Goal: Task Accomplishment & Management: Use online tool/utility

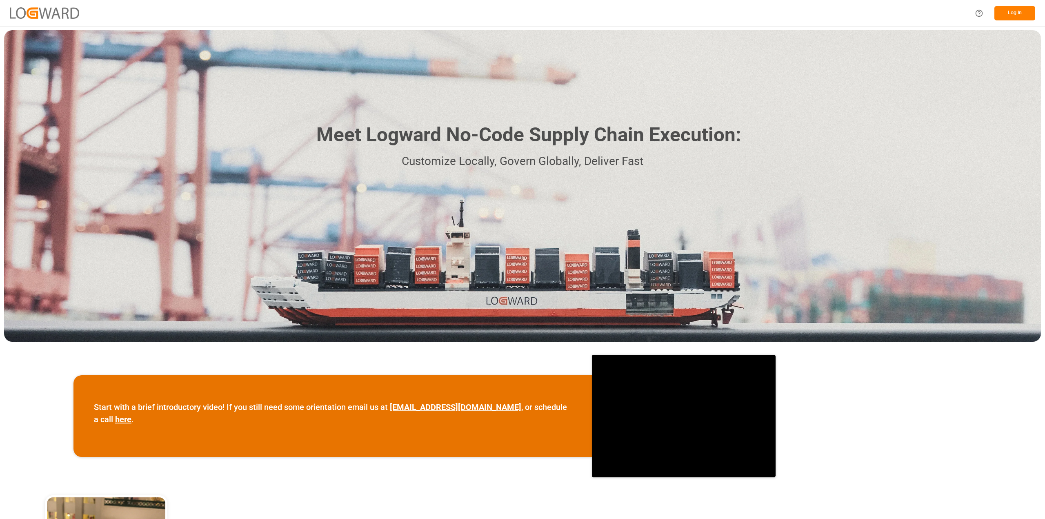
click at [1003, 12] on button "Log In" at bounding box center [1014, 13] width 41 height 14
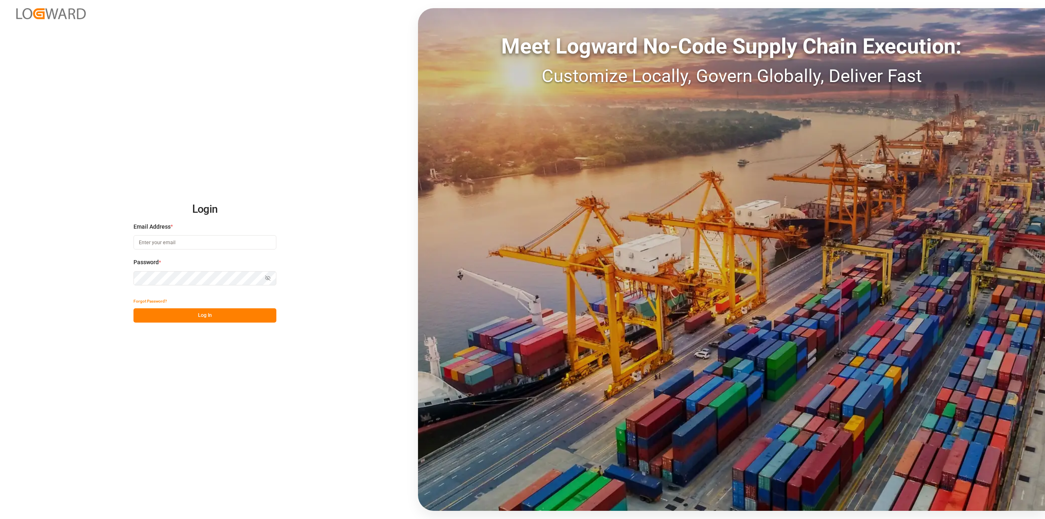
click at [191, 240] on input at bounding box center [204, 242] width 143 height 14
type input "roland.behrendt@compo-expert.com"
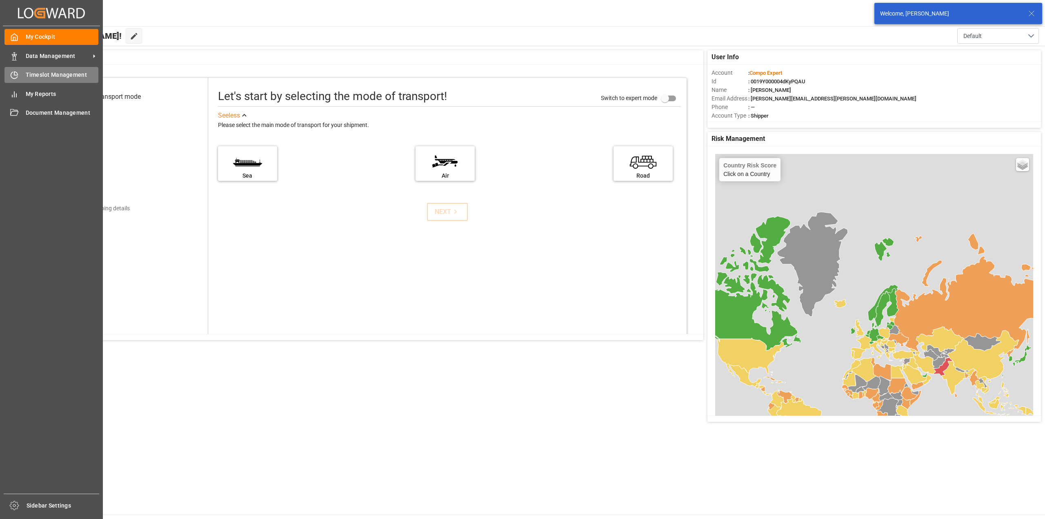
click at [32, 79] on span "Timeslot Management" at bounding box center [62, 75] width 73 height 9
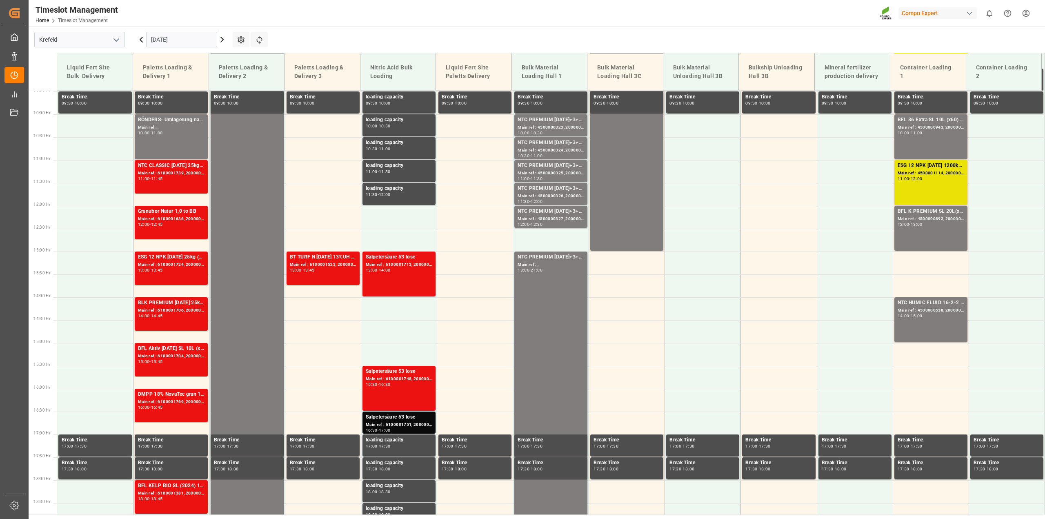
scroll to position [491, 0]
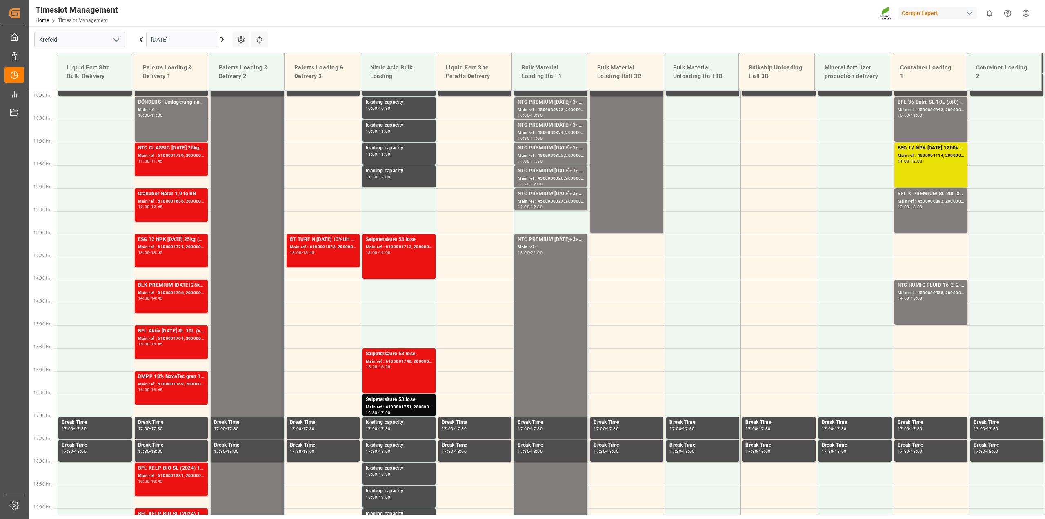
scroll to position [450, 0]
click at [222, 40] on icon at bounding box center [222, 40] width 10 height 10
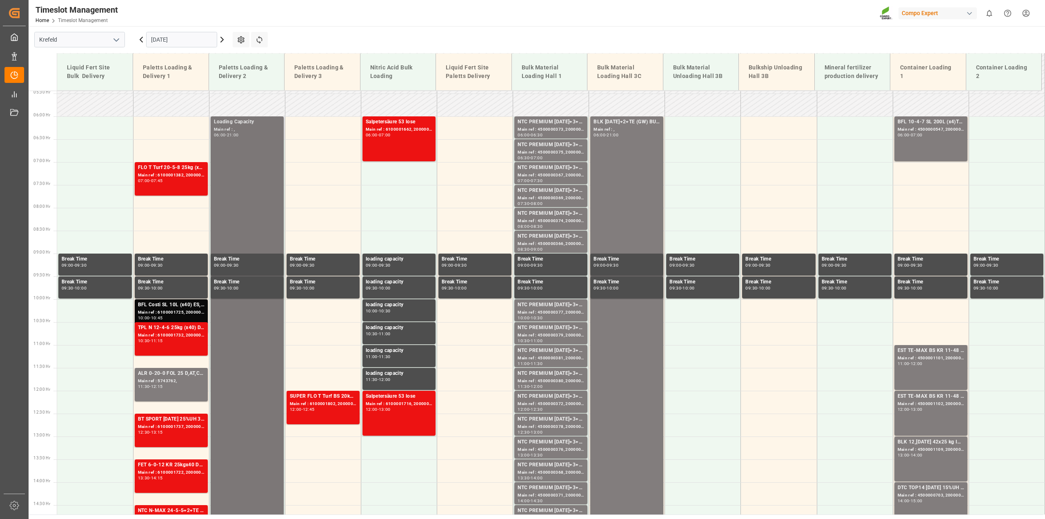
scroll to position [246, 0]
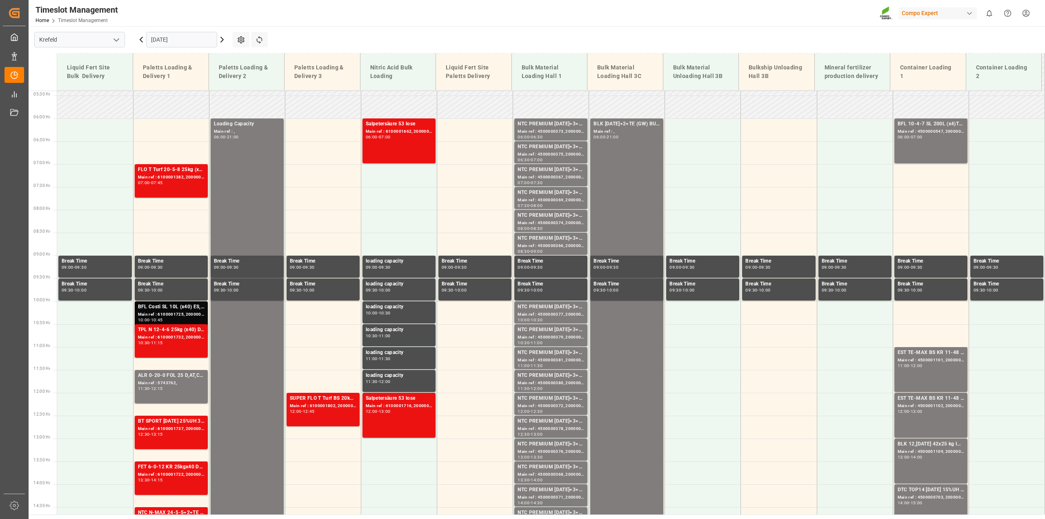
click at [143, 41] on icon at bounding box center [141, 40] width 10 height 10
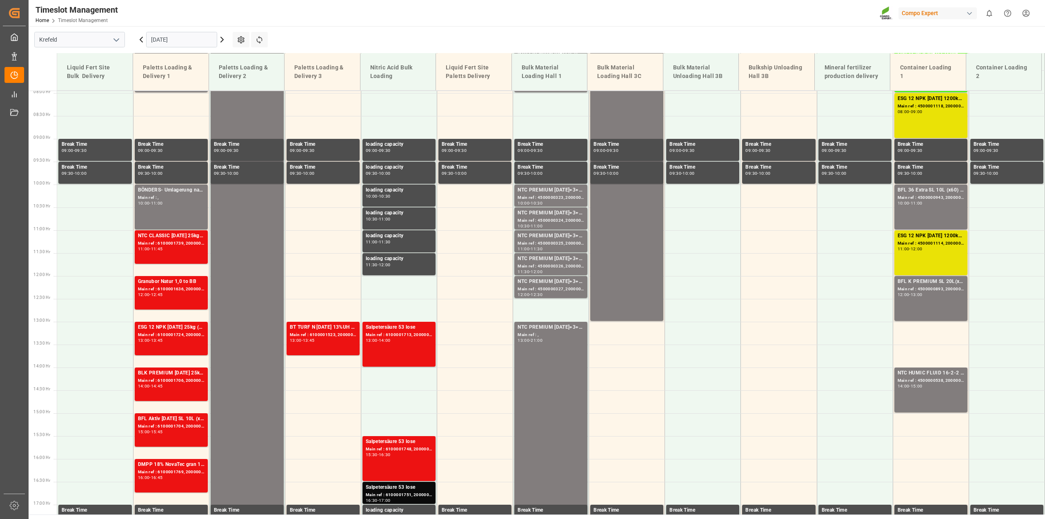
scroll to position [369, 0]
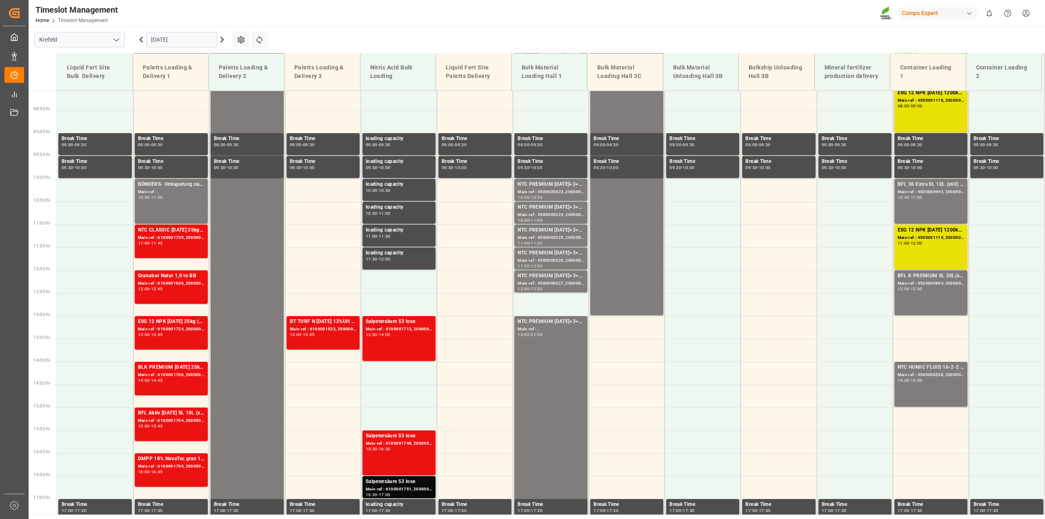
click at [224, 38] on icon at bounding box center [222, 40] width 10 height 10
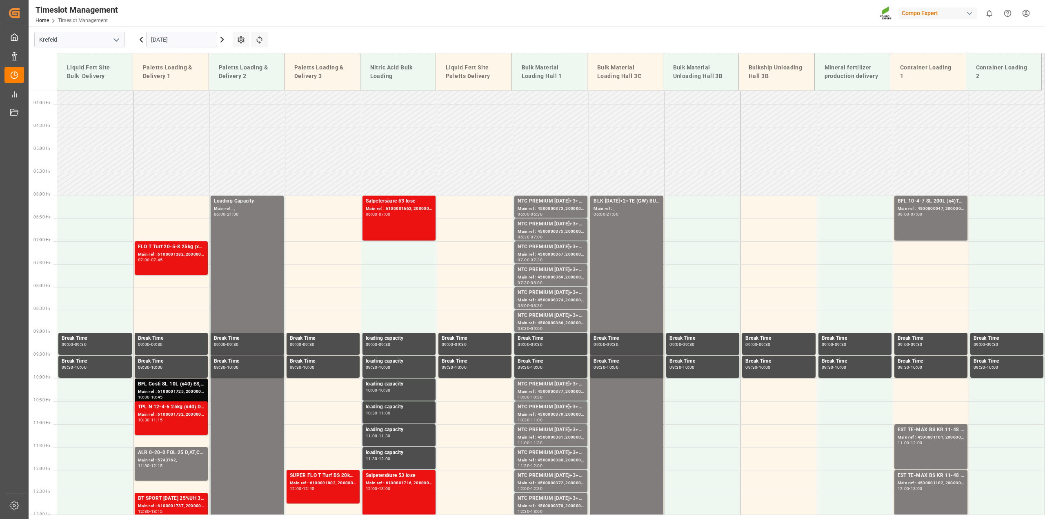
scroll to position [165, 0]
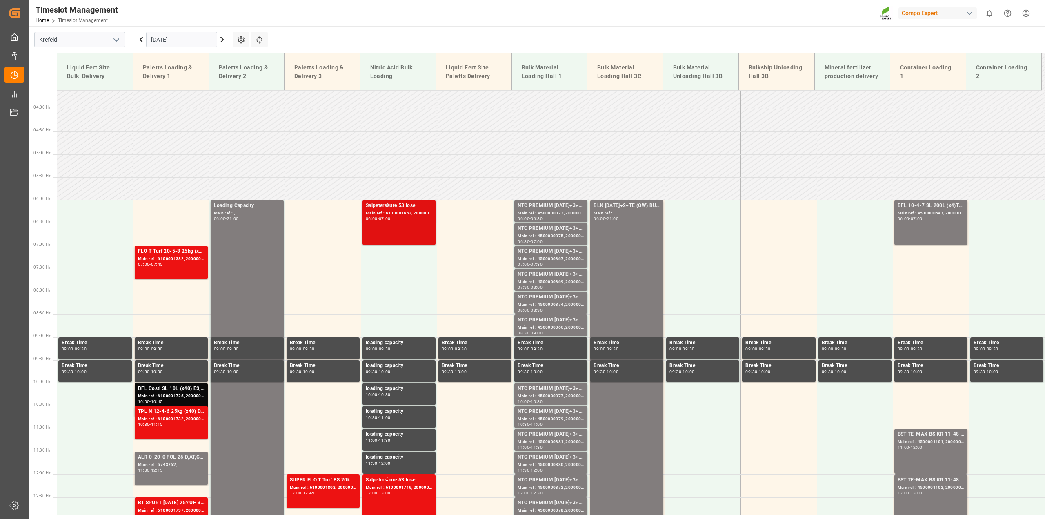
click at [423, 215] on div "Main ref : 6100001662, 2000001410" at bounding box center [399, 213] width 67 height 7
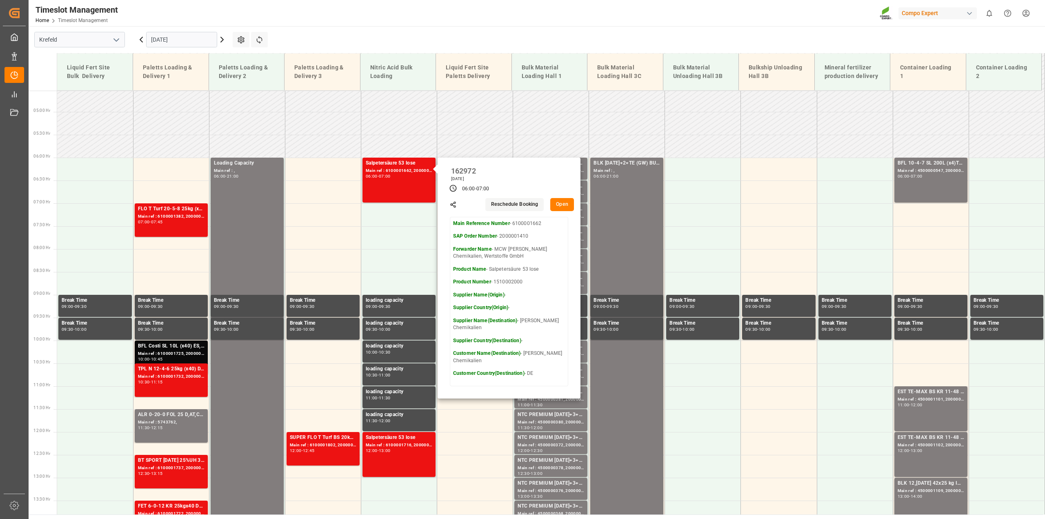
scroll to position [287, 0]
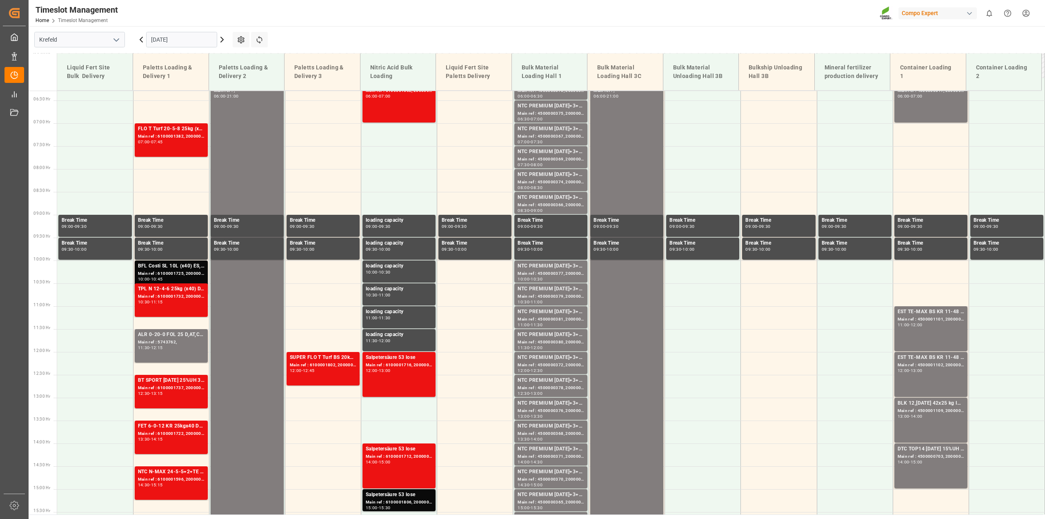
click at [424, 362] on div "Main ref : 6100001716, 2000001430" at bounding box center [399, 365] width 67 height 7
click at [423, 454] on div "Main ref : 6100001712, 2000001423" at bounding box center [399, 456] width 67 height 7
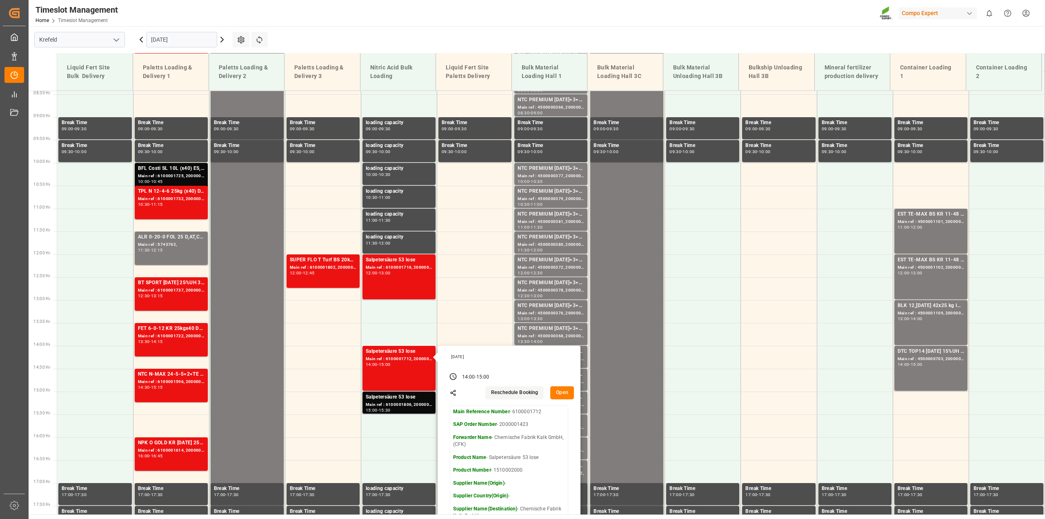
scroll to position [410, 0]
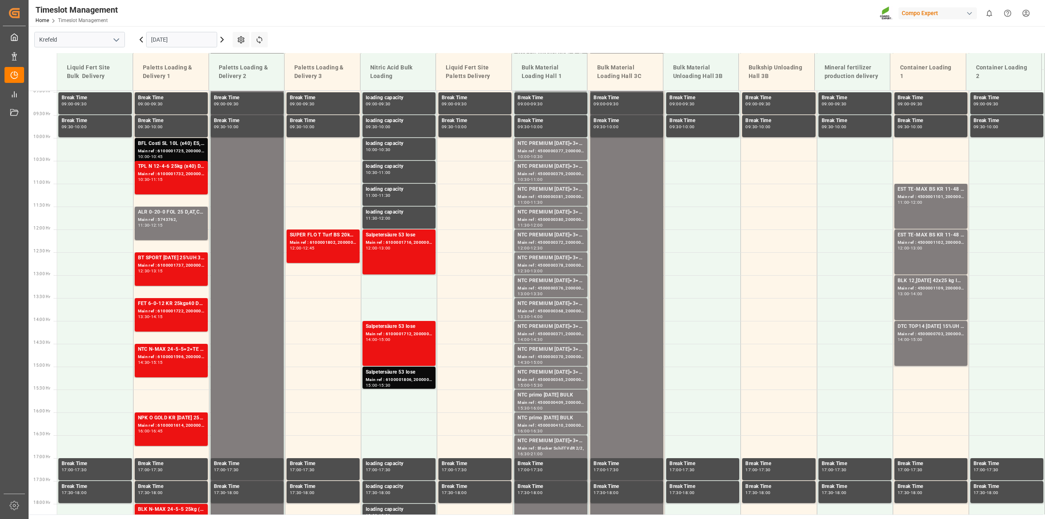
click at [406, 381] on div "Main ref : 6100001806, 2000001470" at bounding box center [399, 379] width 67 height 7
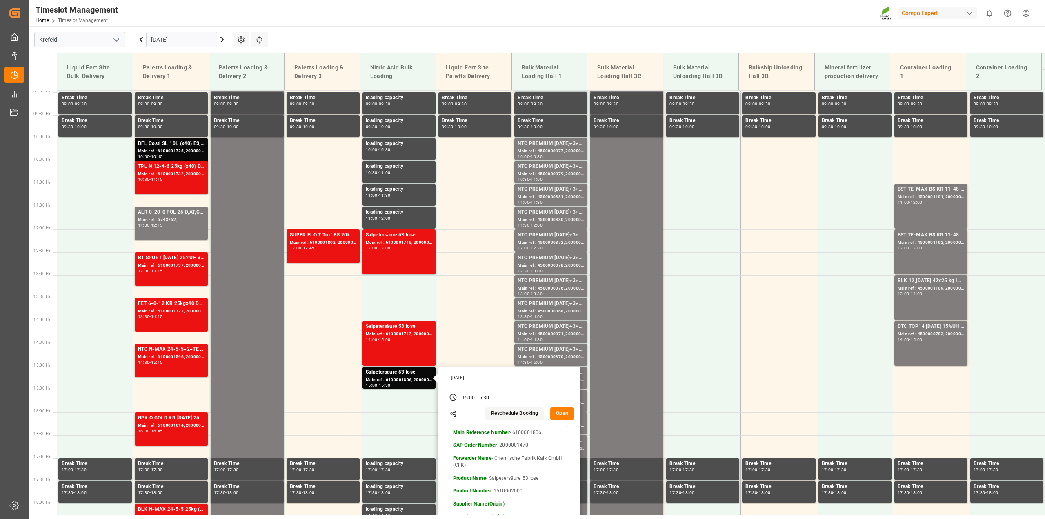
click at [223, 40] on icon at bounding box center [222, 39] width 2 height 5
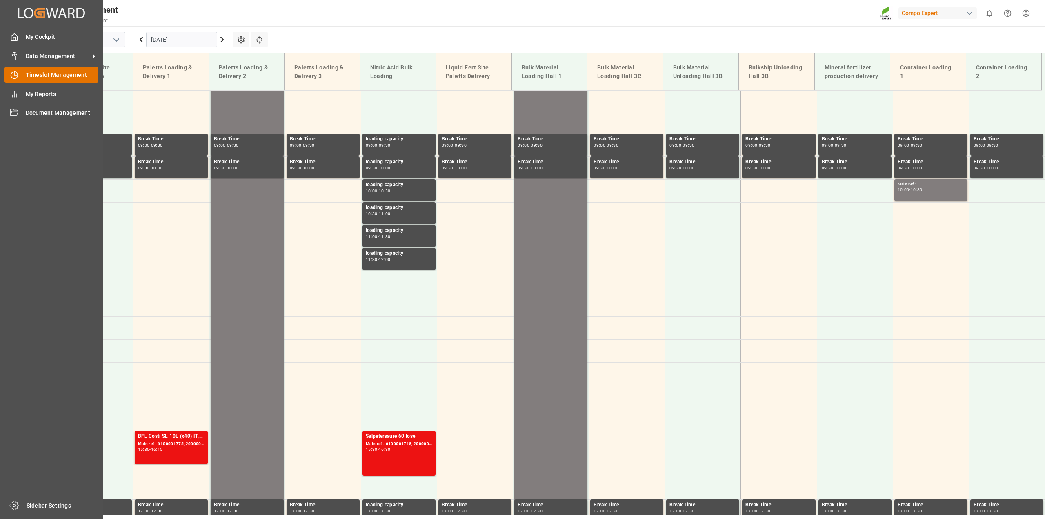
scroll to position [369, 0]
click at [9, 77] on div at bounding box center [11, 75] width 14 height 9
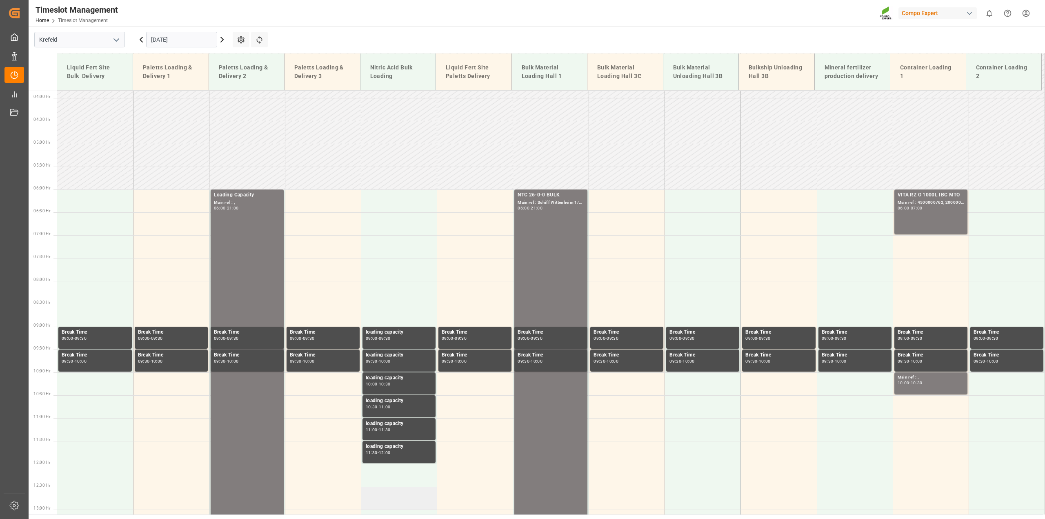
scroll to position [165, 0]
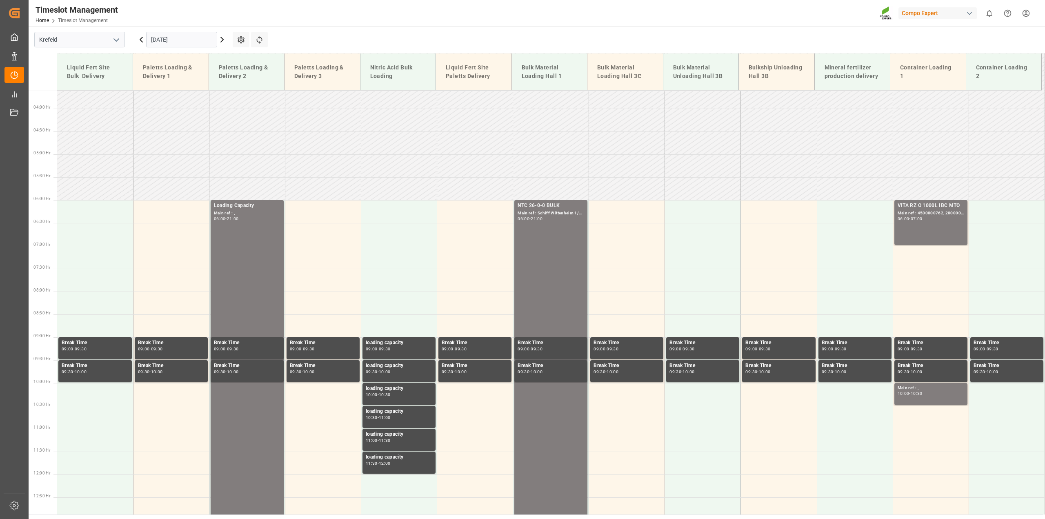
click at [220, 43] on icon at bounding box center [222, 40] width 10 height 10
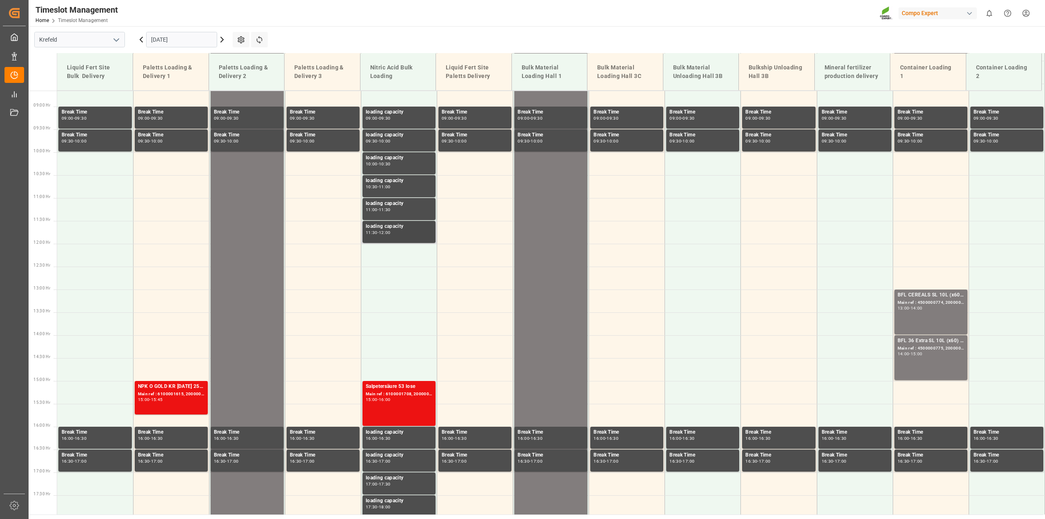
scroll to position [410, 0]
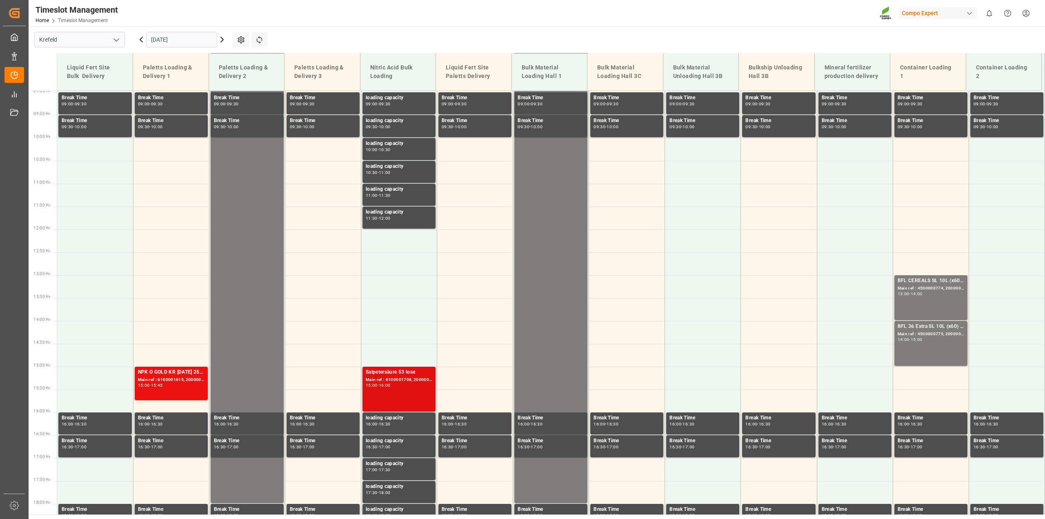
click at [424, 379] on div "Main ref : 6100001708, 2000001420" at bounding box center [399, 379] width 67 height 7
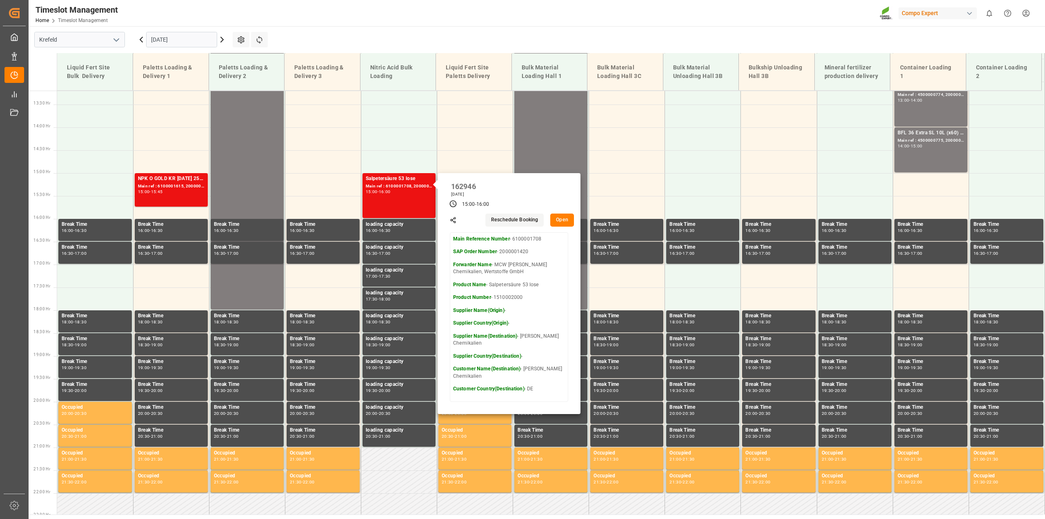
scroll to position [614, 0]
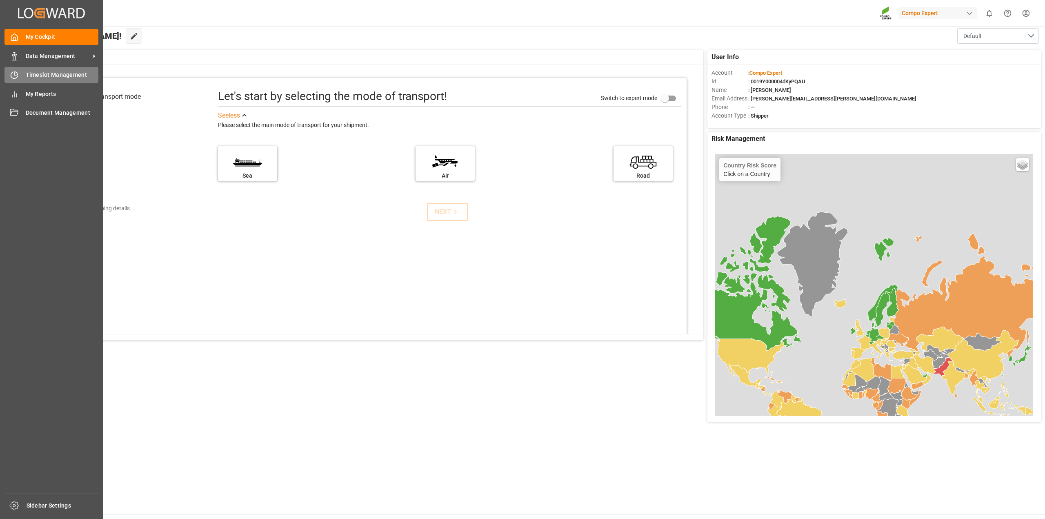
click at [33, 77] on span "Timeslot Management" at bounding box center [62, 75] width 73 height 9
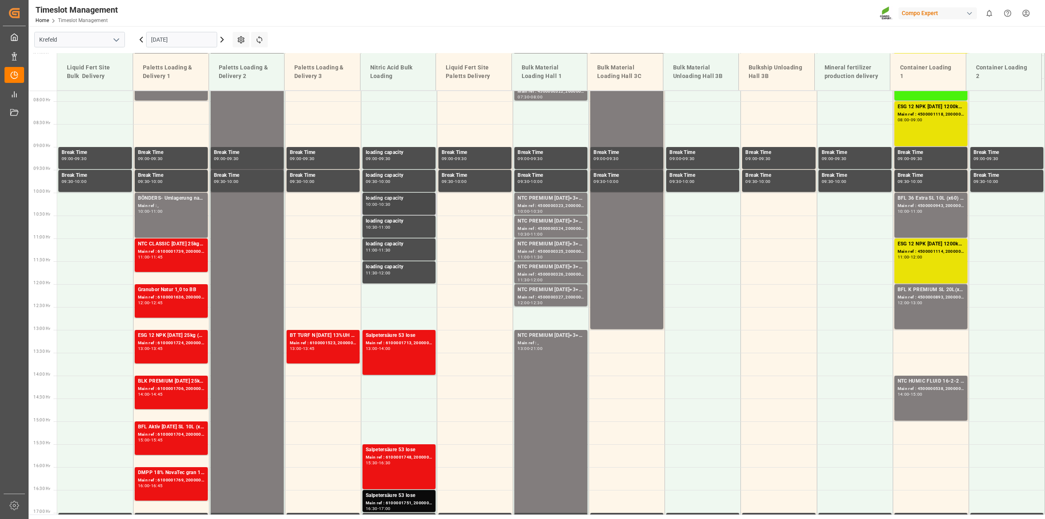
scroll to position [251, 0]
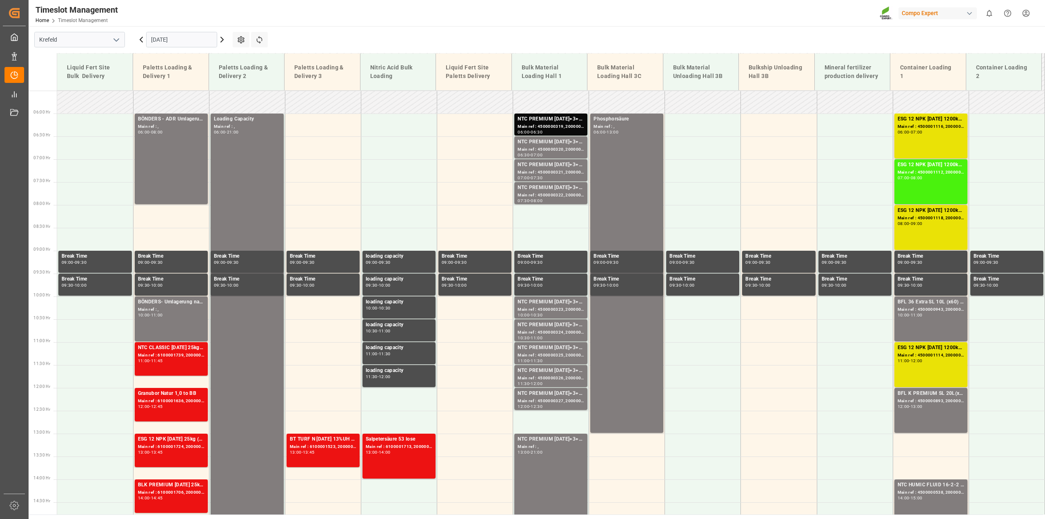
click at [222, 43] on icon at bounding box center [222, 40] width 10 height 10
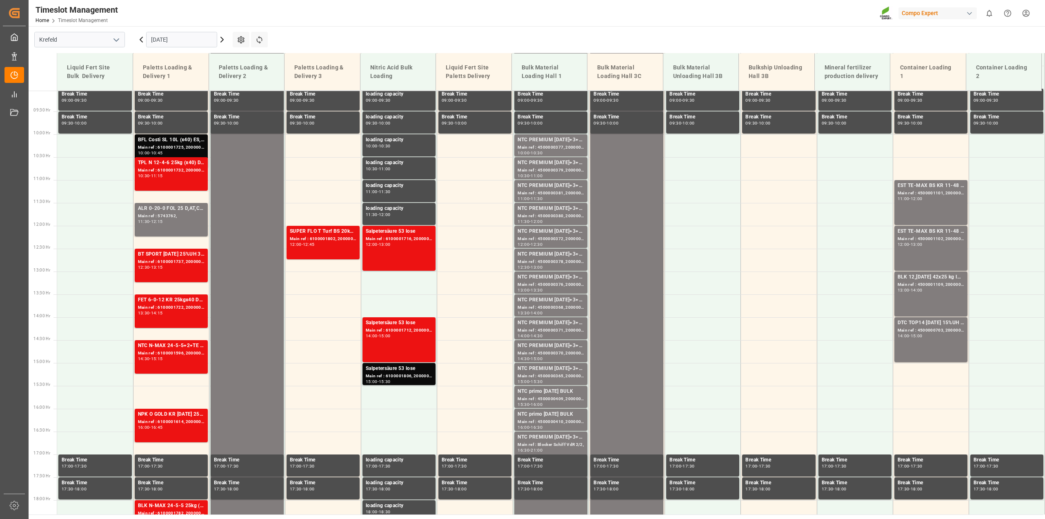
scroll to position [415, 0]
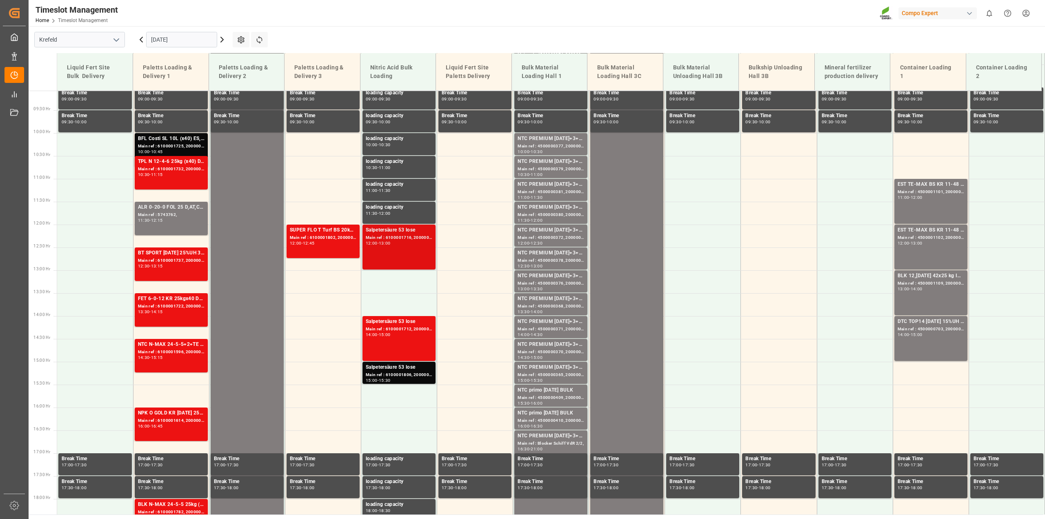
click at [409, 237] on div "Main ref : 6100001716, 2000001430" at bounding box center [399, 237] width 67 height 7
click at [407, 377] on div "Main ref : 6100001806, 2000001470" at bounding box center [399, 374] width 67 height 7
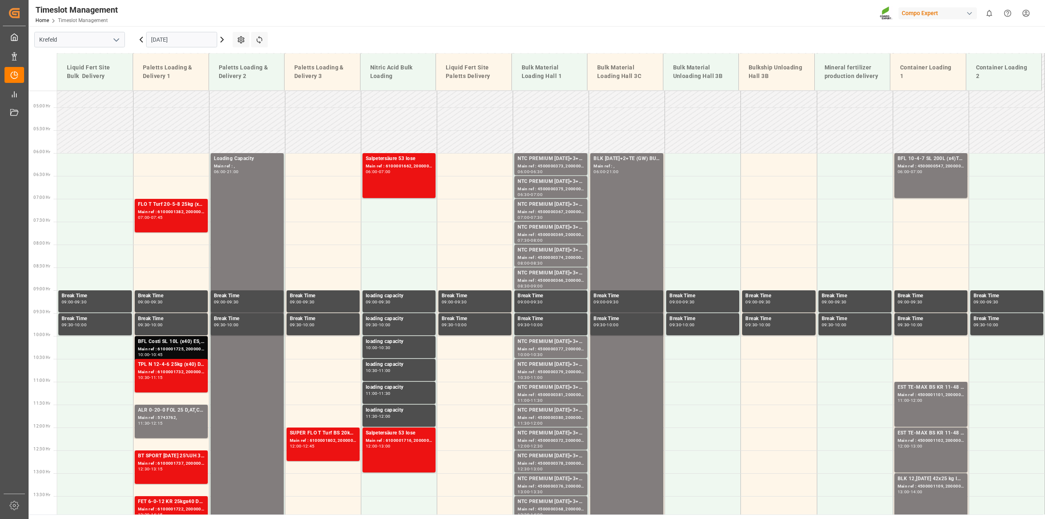
scroll to position [211, 0]
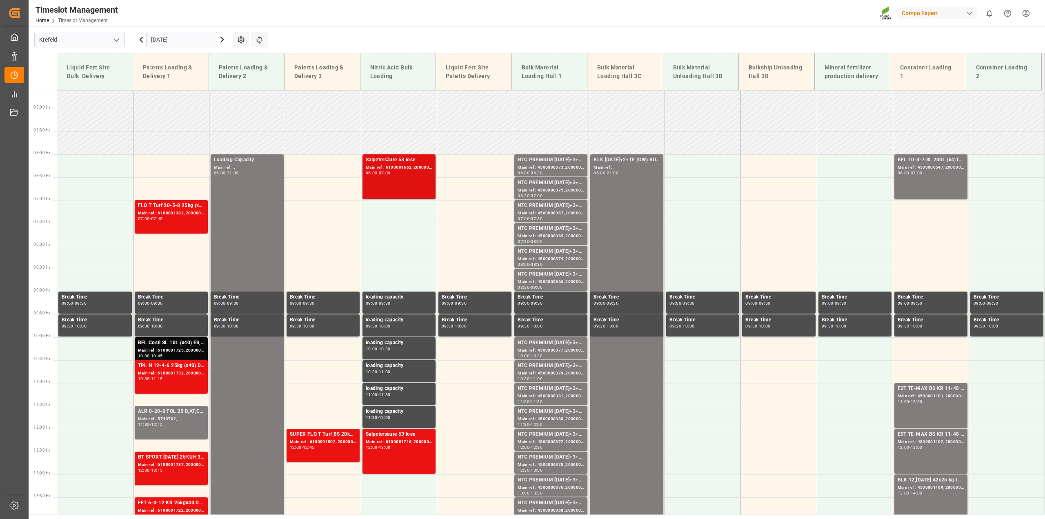
click at [424, 171] on div "06:00 - 07:00" at bounding box center [399, 173] width 67 height 4
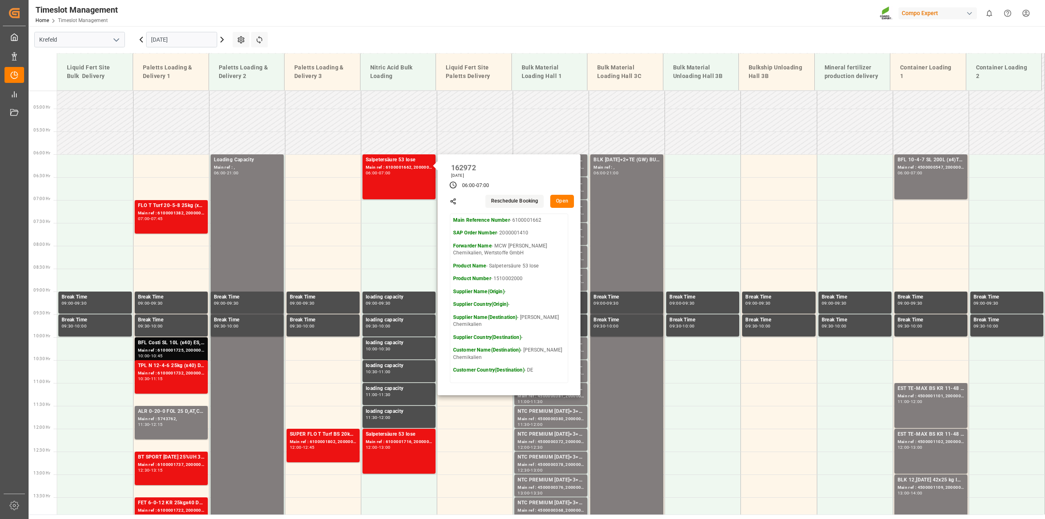
click at [508, 213] on div "Main Reference Number - 6100001662 SAP Order Number - 2000001410 Forwarder Name…" at bounding box center [509, 297] width 118 height 169
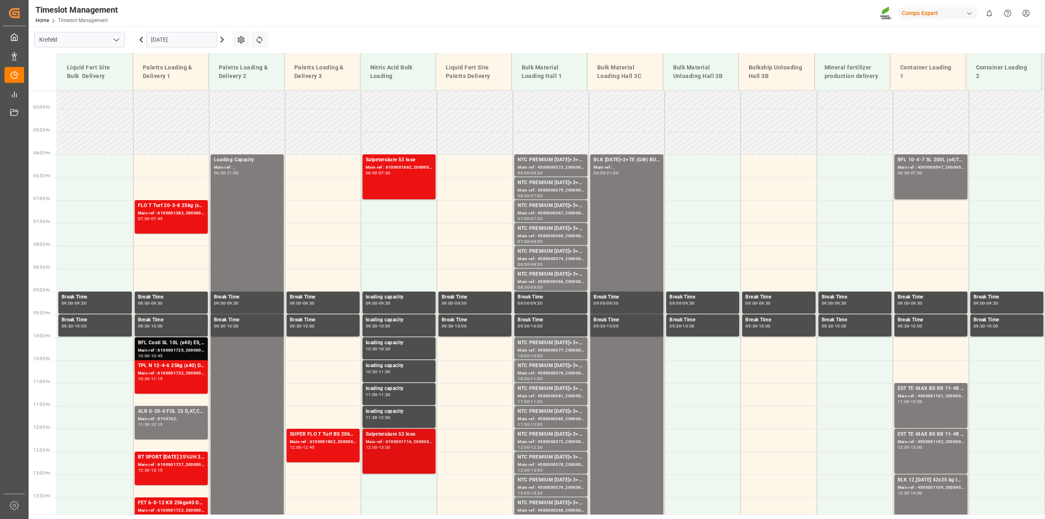
click at [412, 441] on div "Main ref : 6100001716, 2000001430" at bounding box center [399, 441] width 67 height 7
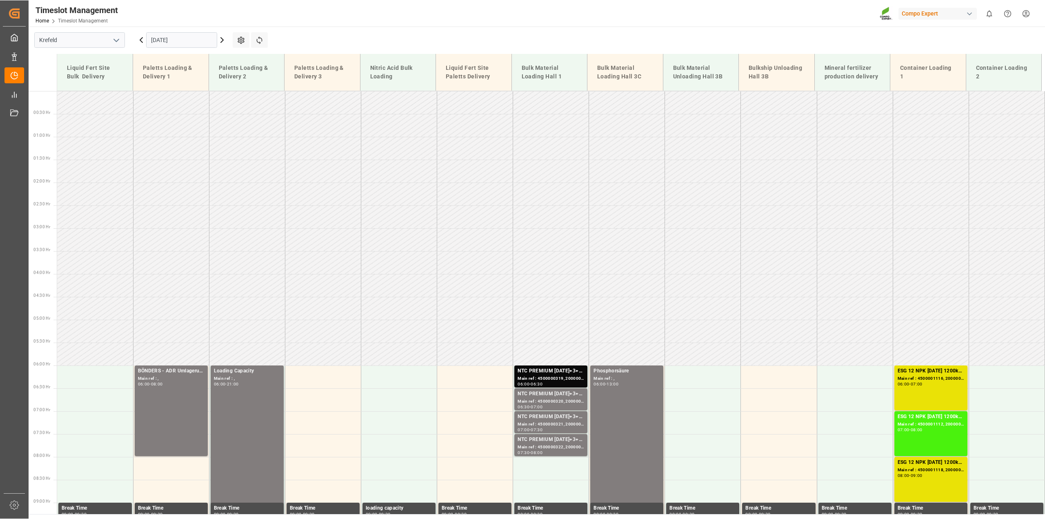
scroll to position [415, 0]
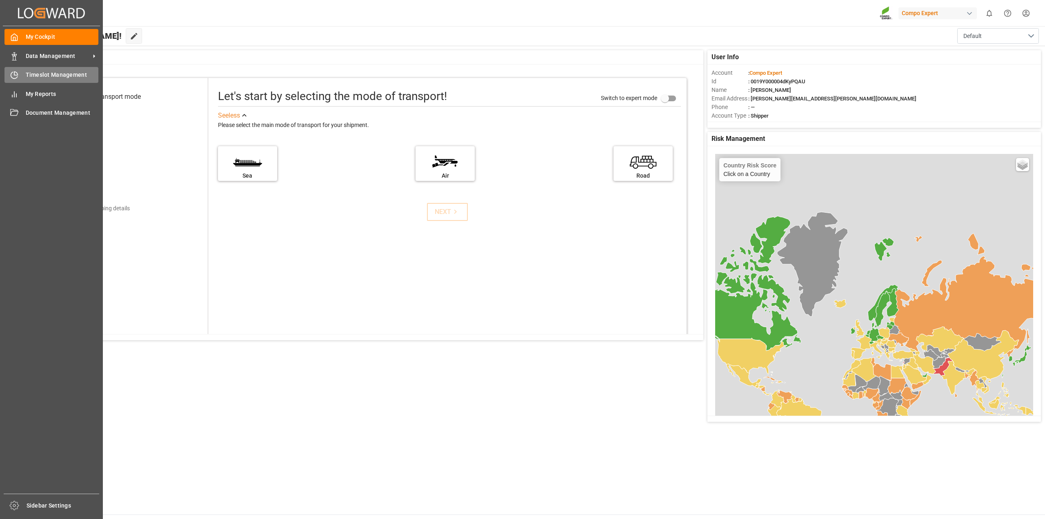
click at [21, 78] on div "Timeslot Management Timeslot Management" at bounding box center [51, 75] width 94 height 16
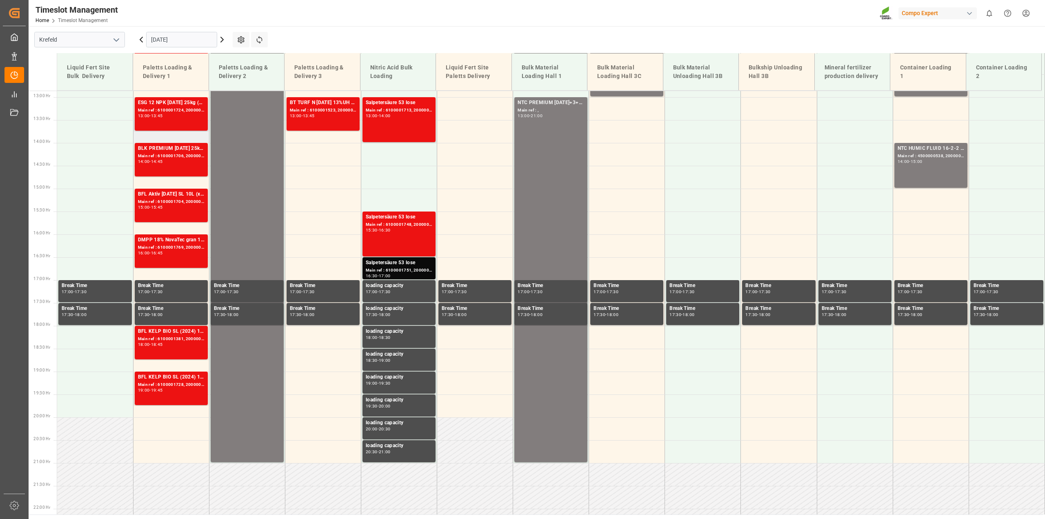
scroll to position [424, 0]
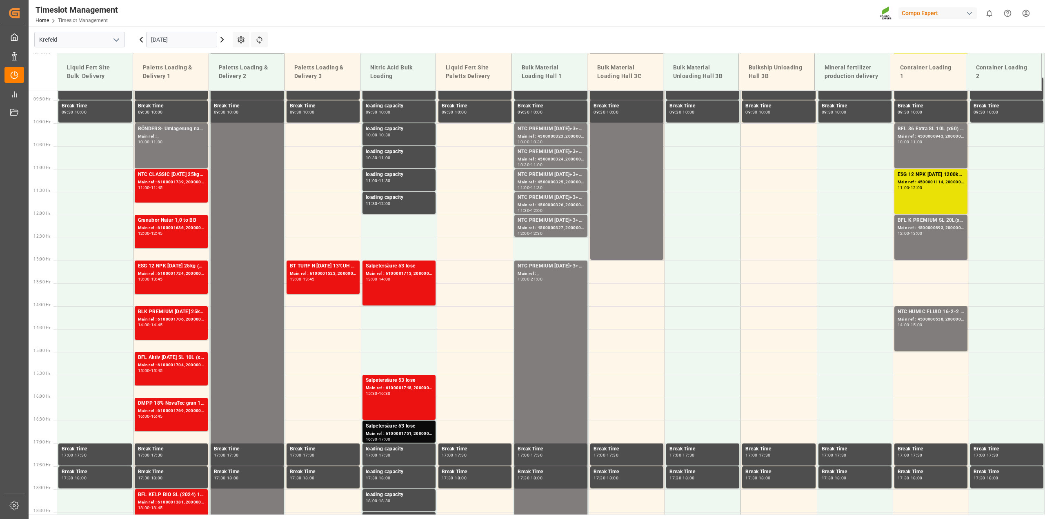
click at [222, 42] on icon at bounding box center [222, 40] width 10 height 10
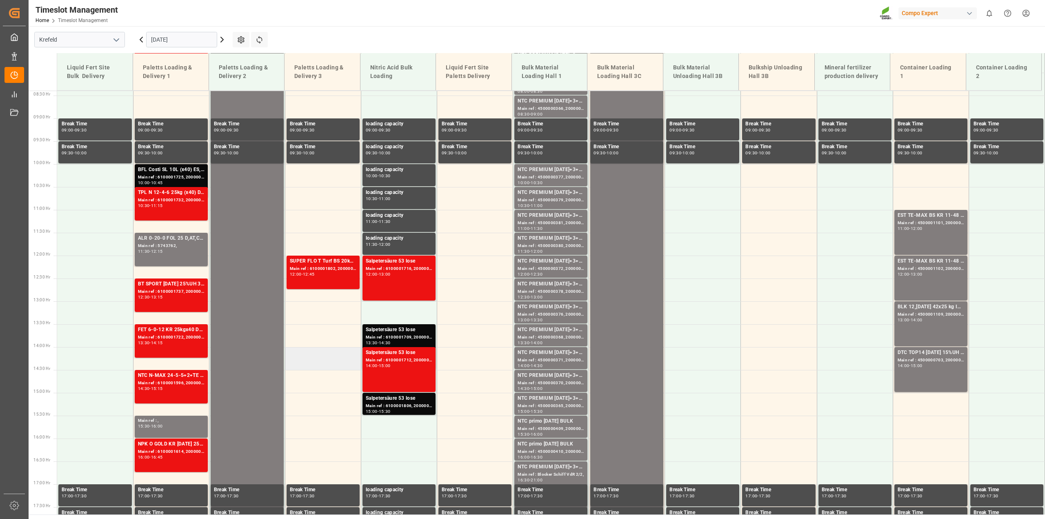
scroll to position [261, 0]
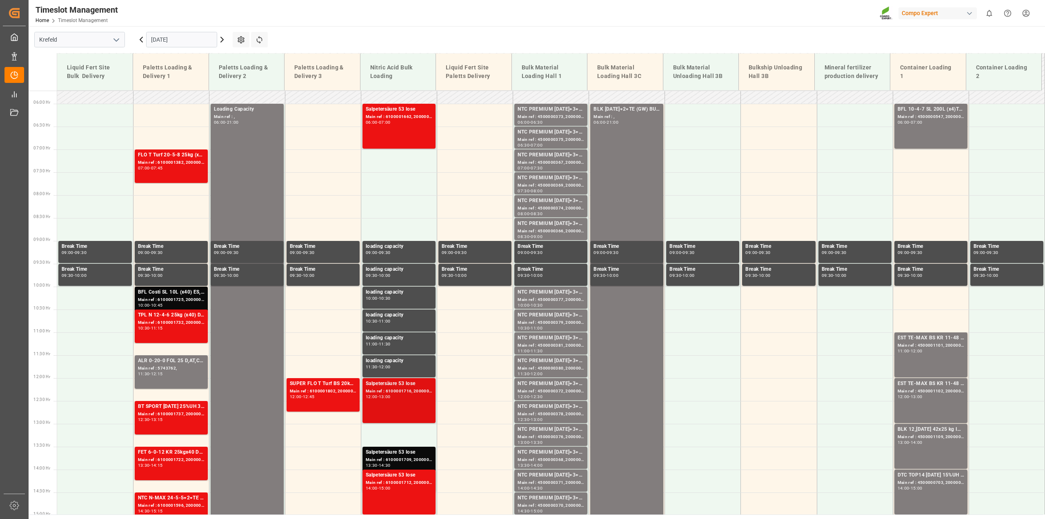
click at [429, 392] on div "Main ref : 6100001716, 2000001430" at bounding box center [399, 391] width 67 height 7
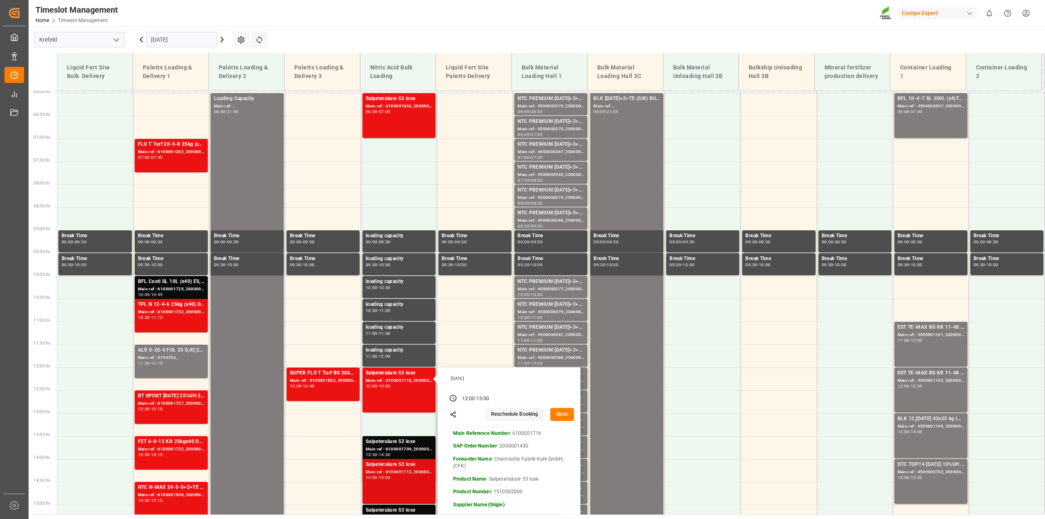
scroll to position [302, 0]
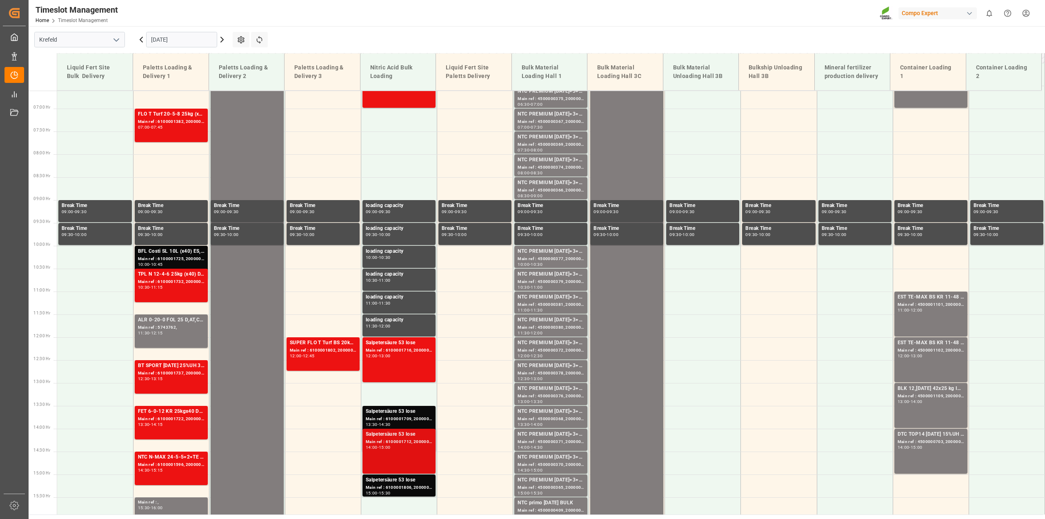
click at [417, 437] on div "Salpetersäure 53 lose" at bounding box center [399, 434] width 67 height 8
